Goal: Information Seeking & Learning: Understand process/instructions

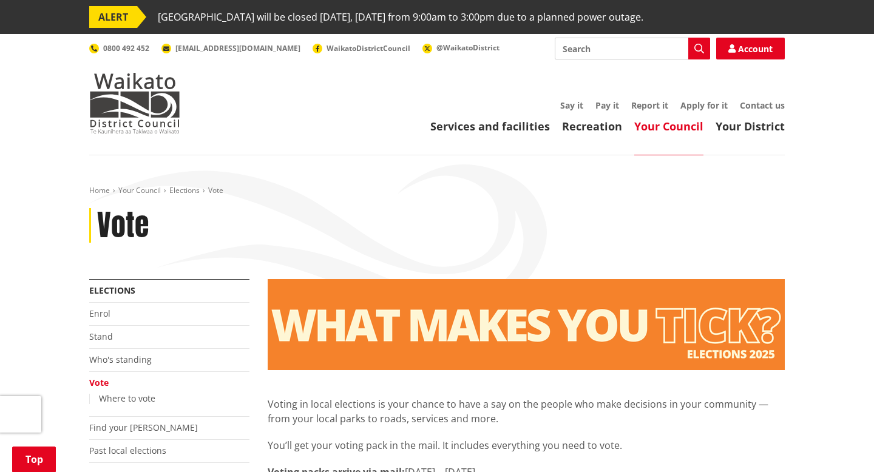
scroll to position [360, 0]
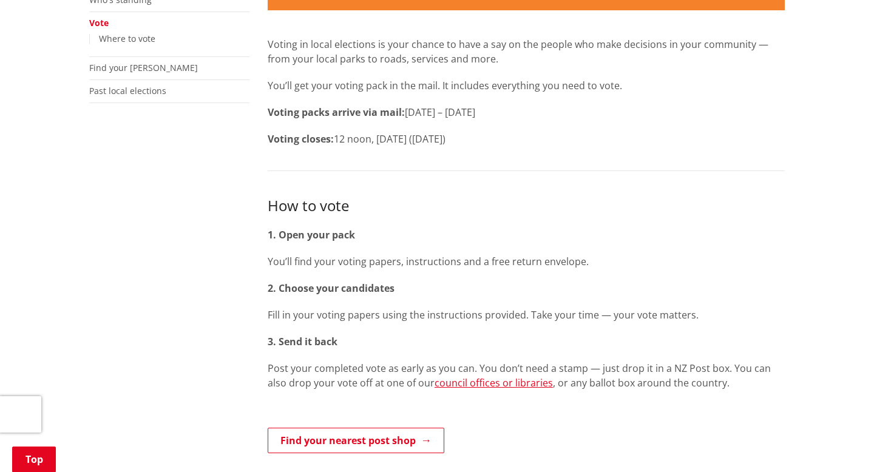
drag, startPoint x: 268, startPoint y: 262, endPoint x: 599, endPoint y: 259, distance: 330.9
click at [599, 259] on p "You’ll find your voting papers, instructions and a free return envelope." at bounding box center [526, 261] width 517 height 15
copy span "You’ll find your voting papers, instructions and a free return envelope."
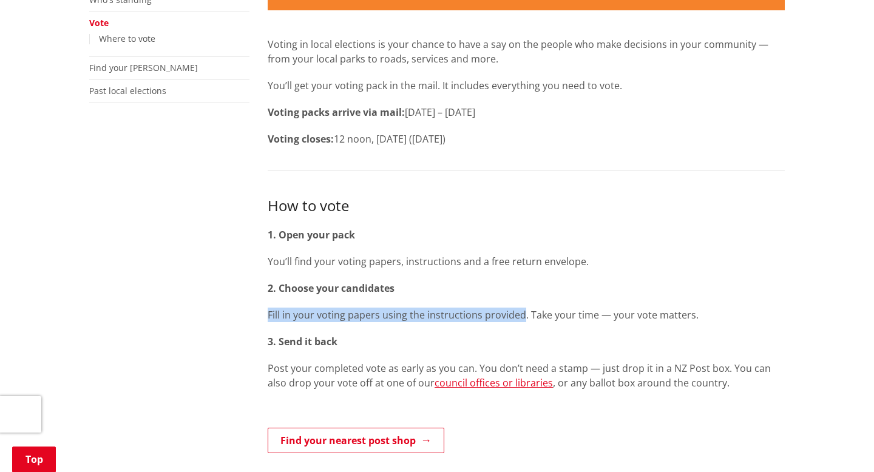
drag, startPoint x: 265, startPoint y: 317, endPoint x: 521, endPoint y: 317, distance: 256.2
copy p "Fill in your voting papers using the instructions provided"
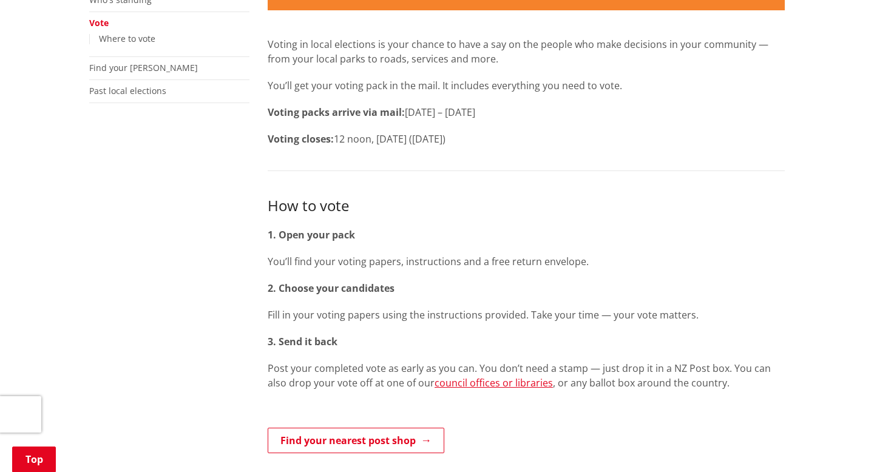
click at [543, 328] on div "How to vote 1. Open your pack You’ll find your voting papers, instructions and …" at bounding box center [526, 393] width 517 height 396
drag, startPoint x: 525, startPoint y: 314, endPoint x: 697, endPoint y: 316, distance: 171.8
click at [698, 316] on p "Fill in your voting papers using the instructions provided. Take your time — yo…" at bounding box center [526, 315] width 517 height 15
copy p "Take your time — your vote matters."
click at [327, 342] on strong "3. Send it back" at bounding box center [303, 341] width 70 height 13
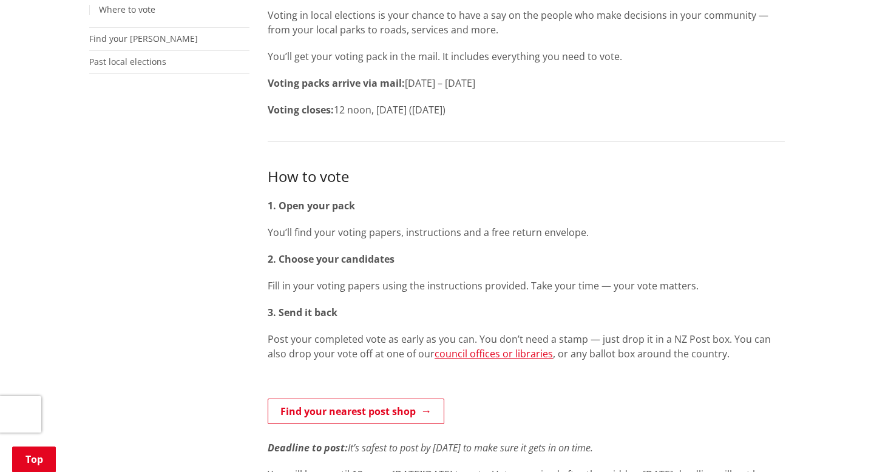
scroll to position [399, 0]
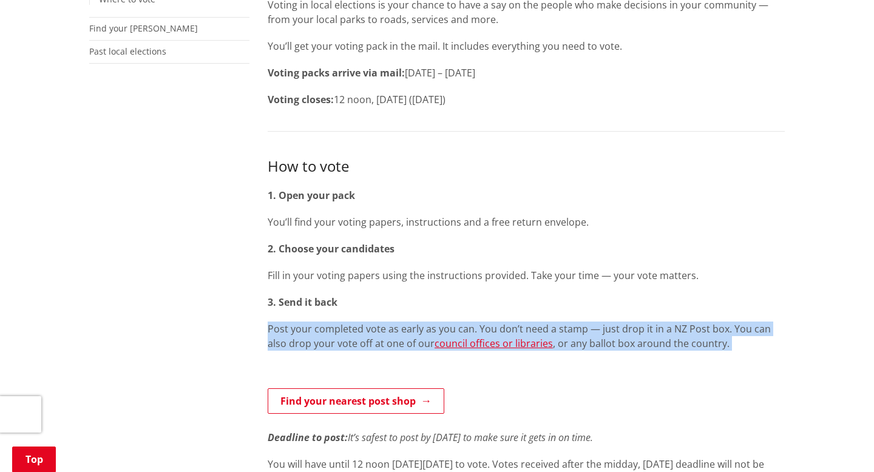
drag, startPoint x: 257, startPoint y: 330, endPoint x: 711, endPoint y: 353, distance: 454.7
copy p "Post your completed vote as early as you can. You don’t need a stamp — just dro…"
